Goal: Information Seeking & Learning: Learn about a topic

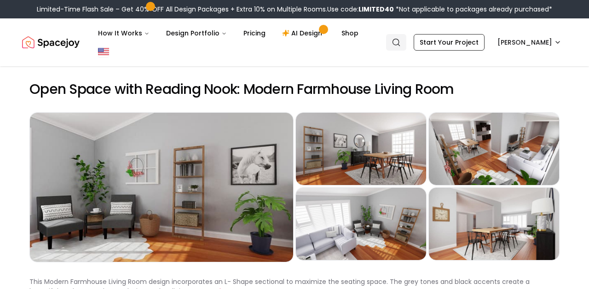
click at [401, 38] on icon "Global" at bounding box center [396, 42] width 9 height 9
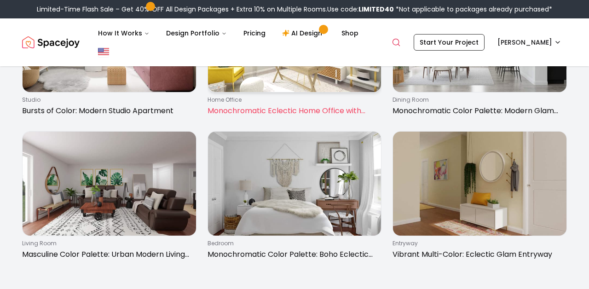
scroll to position [1336, 0]
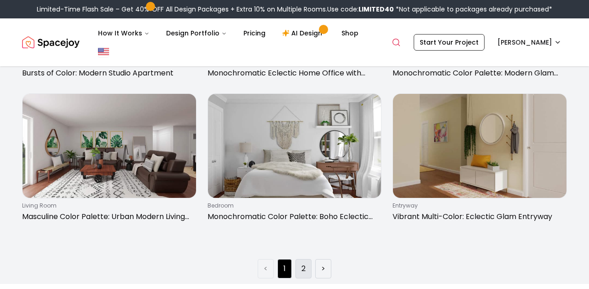
click at [300, 266] on li "2" at bounding box center [304, 268] width 16 height 19
click at [305, 268] on link "2" at bounding box center [304, 268] width 4 height 11
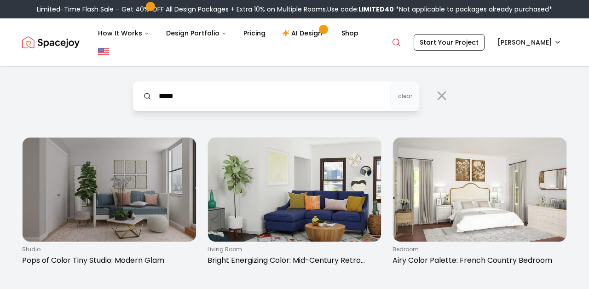
scroll to position [0, 0]
click at [339, 93] on input "*****" at bounding box center [276, 96] width 287 height 30
type input "*"
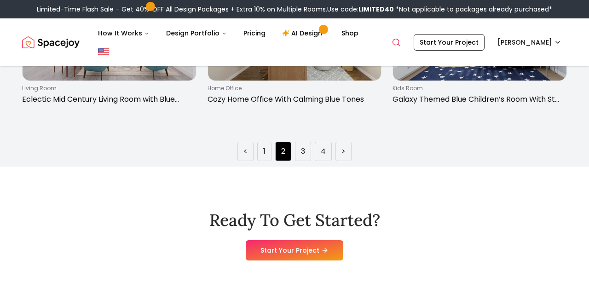
scroll to position [1485, 0]
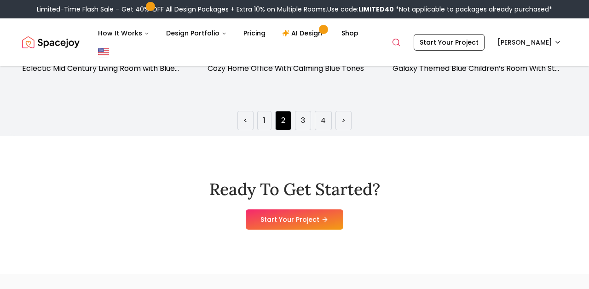
click at [295, 130] on ul "< 1 2 3 4 >" at bounding box center [295, 120] width 114 height 19
click at [303, 126] on link "3" at bounding box center [303, 120] width 4 height 11
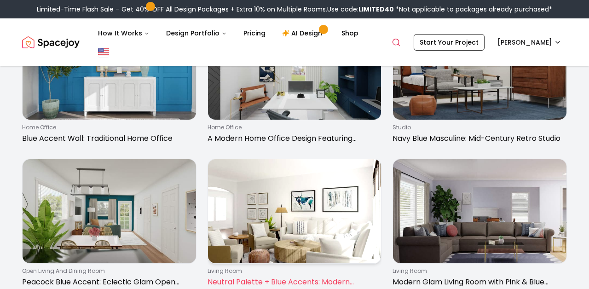
scroll to position [1421, 0]
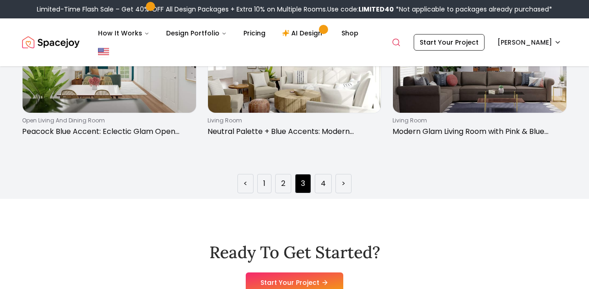
click at [314, 180] on ul "< 1 2 3 4 >" at bounding box center [295, 183] width 114 height 19
click at [320, 183] on li "4" at bounding box center [323, 183] width 17 height 19
click at [321, 184] on link "4" at bounding box center [323, 183] width 5 height 11
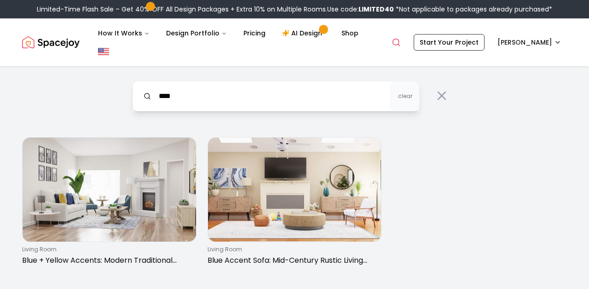
scroll to position [0, 0]
click at [304, 99] on input "****" at bounding box center [276, 96] width 287 height 30
type input "*"
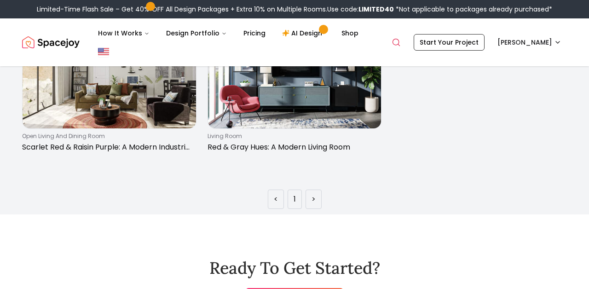
scroll to position [114, 0]
click at [406, 48] on link "Search" at bounding box center [396, 42] width 20 height 17
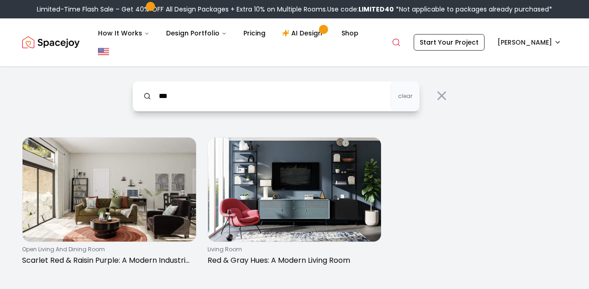
click at [335, 90] on input "***" at bounding box center [276, 96] width 287 height 30
click at [336, 91] on input "***" at bounding box center [276, 96] width 287 height 30
type input "*"
type input "******"
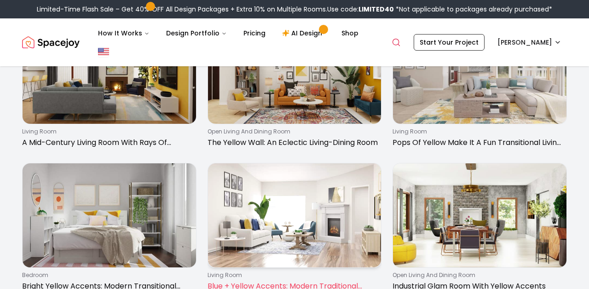
scroll to position [410, 0]
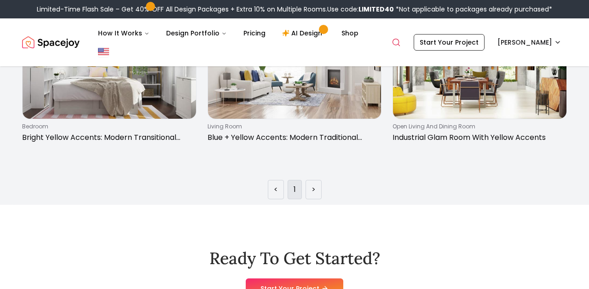
click at [301, 187] on li "1" at bounding box center [295, 189] width 14 height 19
click at [297, 187] on li "1" at bounding box center [295, 189] width 14 height 19
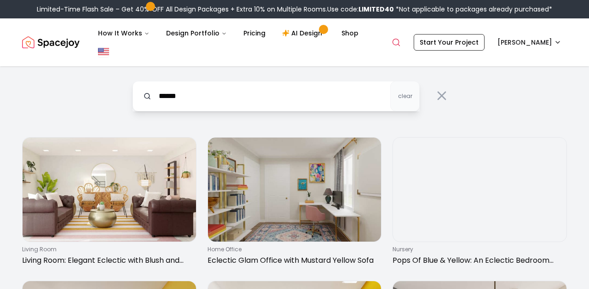
scroll to position [0, 0]
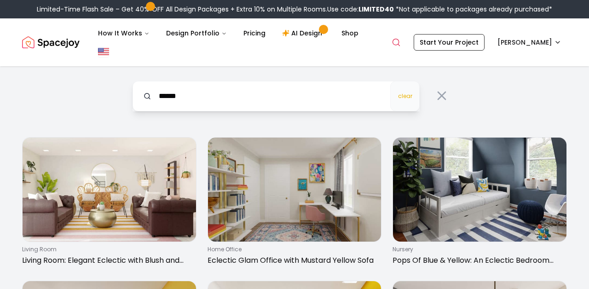
click at [403, 95] on span "clear" at bounding box center [405, 96] width 14 height 7
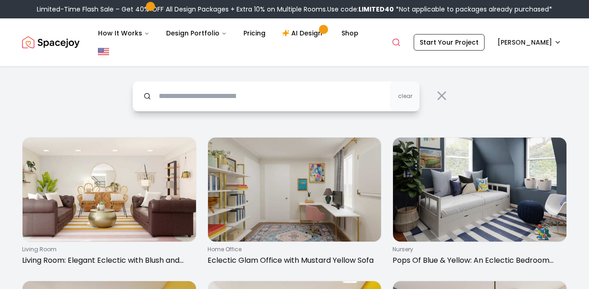
click at [307, 100] on input "text" at bounding box center [276, 96] width 287 height 30
type input "*****"
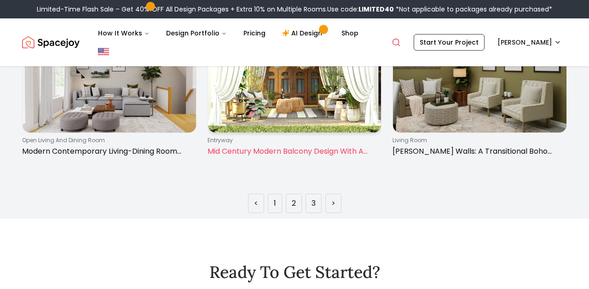
scroll to position [1429, 0]
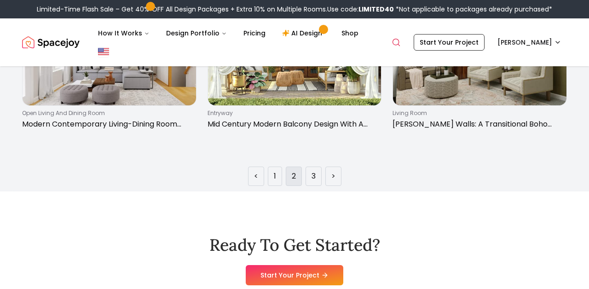
click at [290, 183] on li "2" at bounding box center [294, 176] width 16 height 19
click at [294, 176] on link "2" at bounding box center [294, 176] width 4 height 11
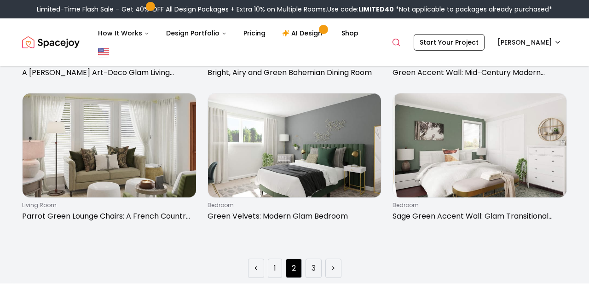
scroll to position [1340, 0]
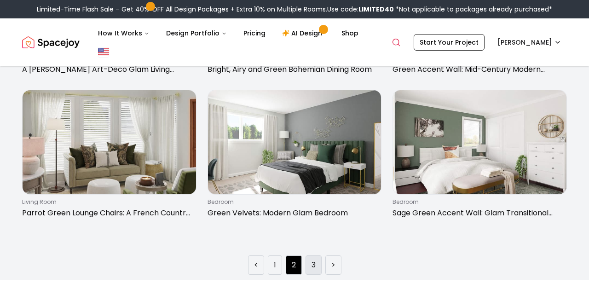
click at [311, 267] on li "3" at bounding box center [314, 264] width 16 height 19
click at [312, 264] on link "3" at bounding box center [314, 265] width 4 height 11
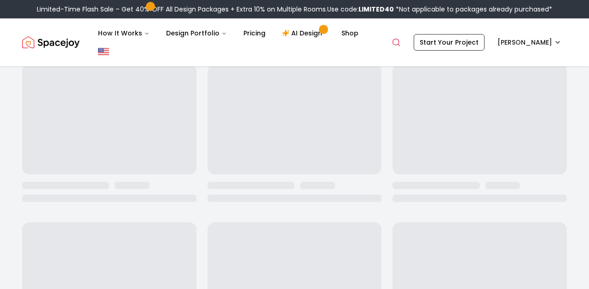
scroll to position [0, 0]
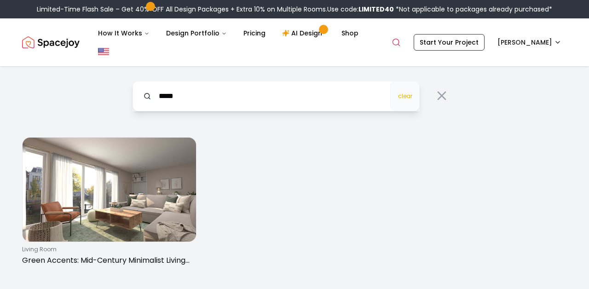
click at [400, 84] on button "clear" at bounding box center [404, 96] width 29 height 30
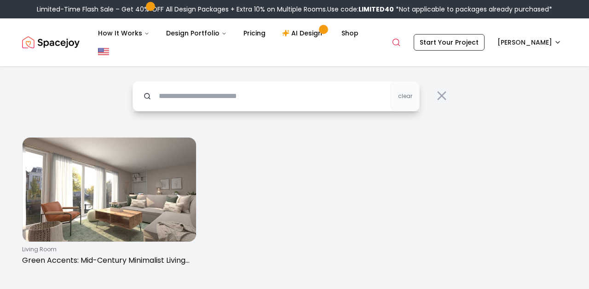
click at [329, 101] on input "text" at bounding box center [276, 96] width 287 height 30
type input "***"
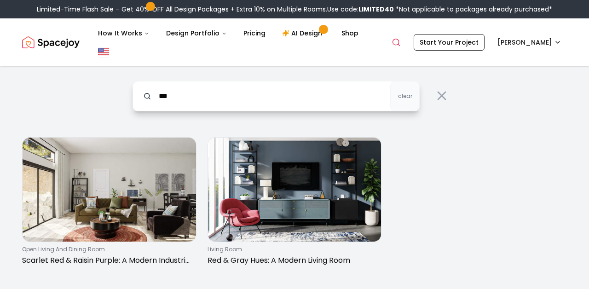
click at [290, 104] on input "***" at bounding box center [276, 96] width 287 height 30
click at [403, 93] on span "clear" at bounding box center [405, 96] width 14 height 7
click at [361, 108] on input "text" at bounding box center [276, 96] width 287 height 30
type input "*****"
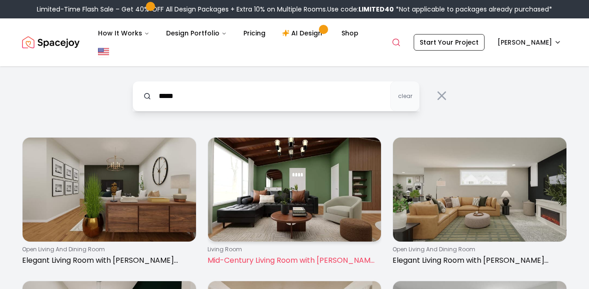
click at [348, 204] on img at bounding box center [295, 190] width 174 height 104
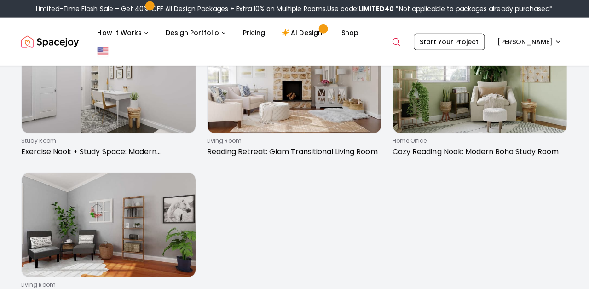
scroll to position [1114, 1]
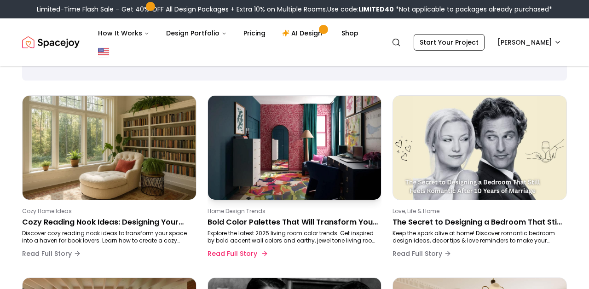
scroll to position [83, 0]
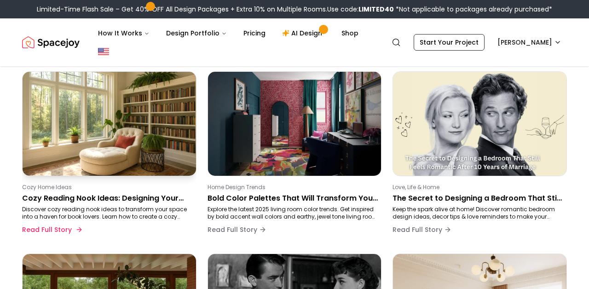
click at [151, 180] on div "Cozy Home Ideas Cozy Reading Nook Ideas: Designing Your Perfect Space Discover …" at bounding box center [109, 156] width 174 height 171
click at [136, 190] on p "Cozy Home Ideas" at bounding box center [107, 187] width 171 height 7
click at [123, 196] on p "Cozy Reading Nook Ideas: Designing Your Perfect Space" at bounding box center [107, 198] width 171 height 11
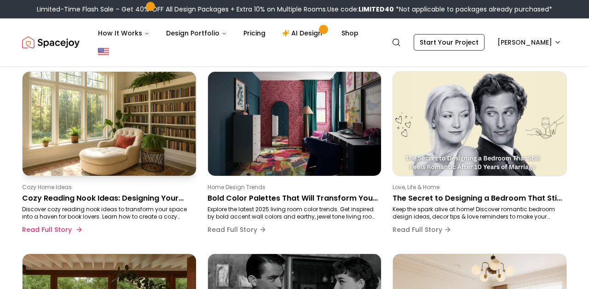
scroll to position [122, 0]
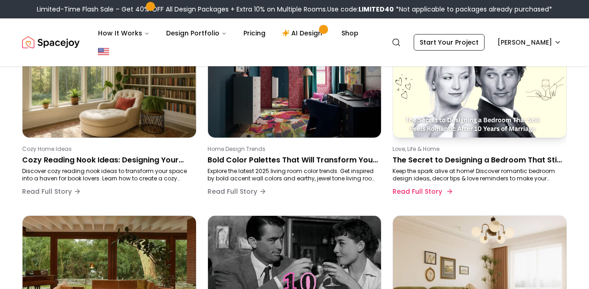
click at [414, 168] on p "Keep the spark alive at home! Discover romantic bedroom design ideas, decor tip…" at bounding box center [478, 175] width 171 height 15
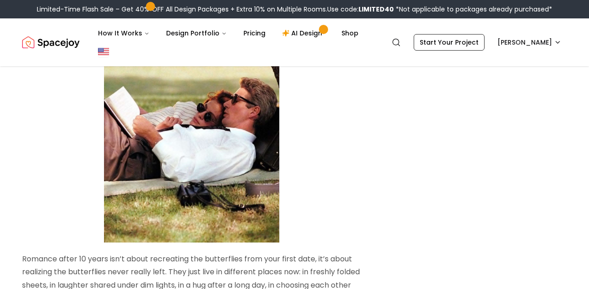
scroll to position [2430, 0]
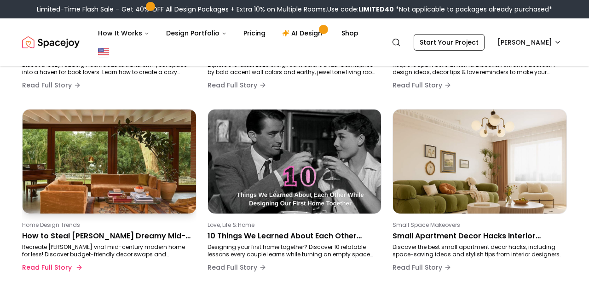
scroll to position [231, 0]
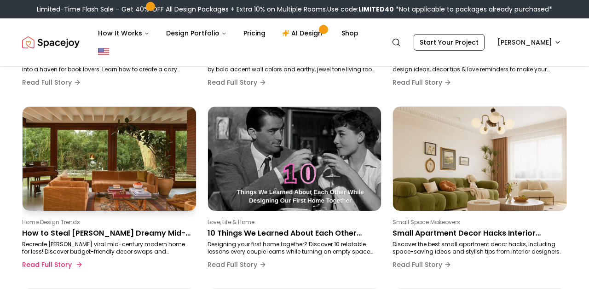
click at [74, 219] on p "Home Design Trends" at bounding box center [107, 222] width 171 height 7
